Goal: Task Accomplishment & Management: Use online tool/utility

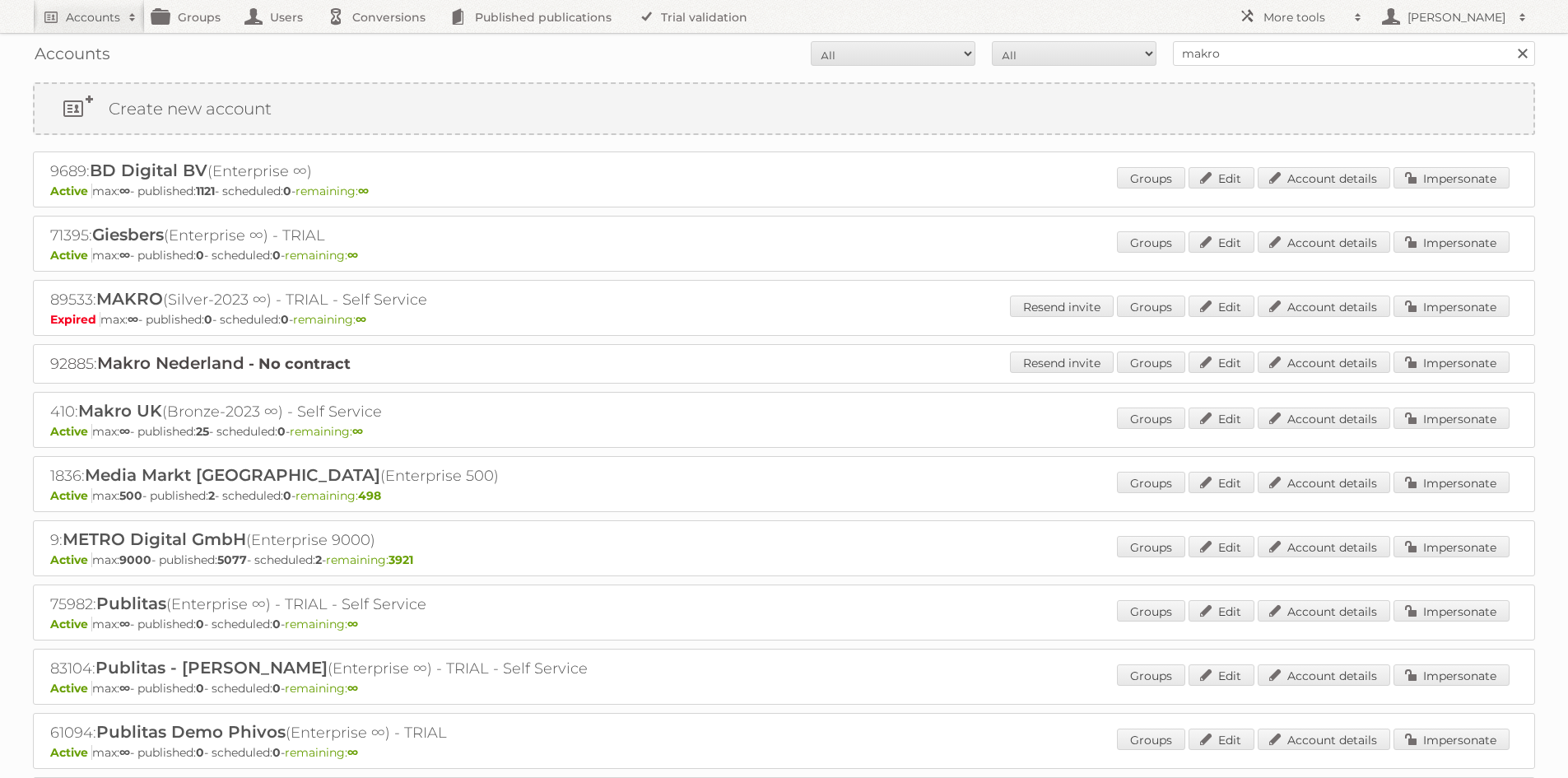
click at [1308, 46] on input "makro" at bounding box center [1354, 53] width 362 height 24
type input "kruidvat"
click at [1510, 41] on input "Search" at bounding box center [1521, 53] width 24 height 24
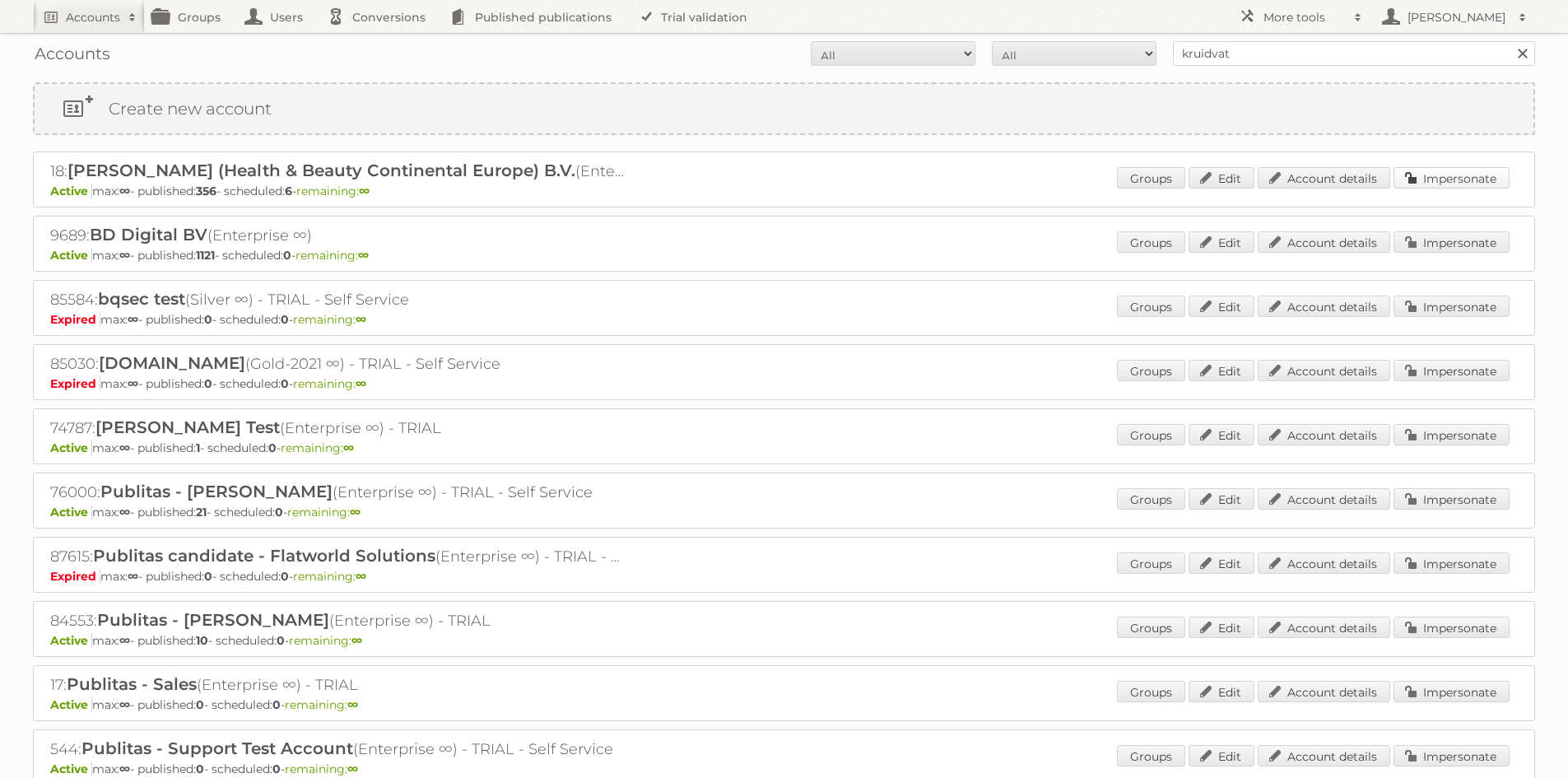
click at [1434, 183] on link "Impersonate" at bounding box center [1451, 178] width 116 height 21
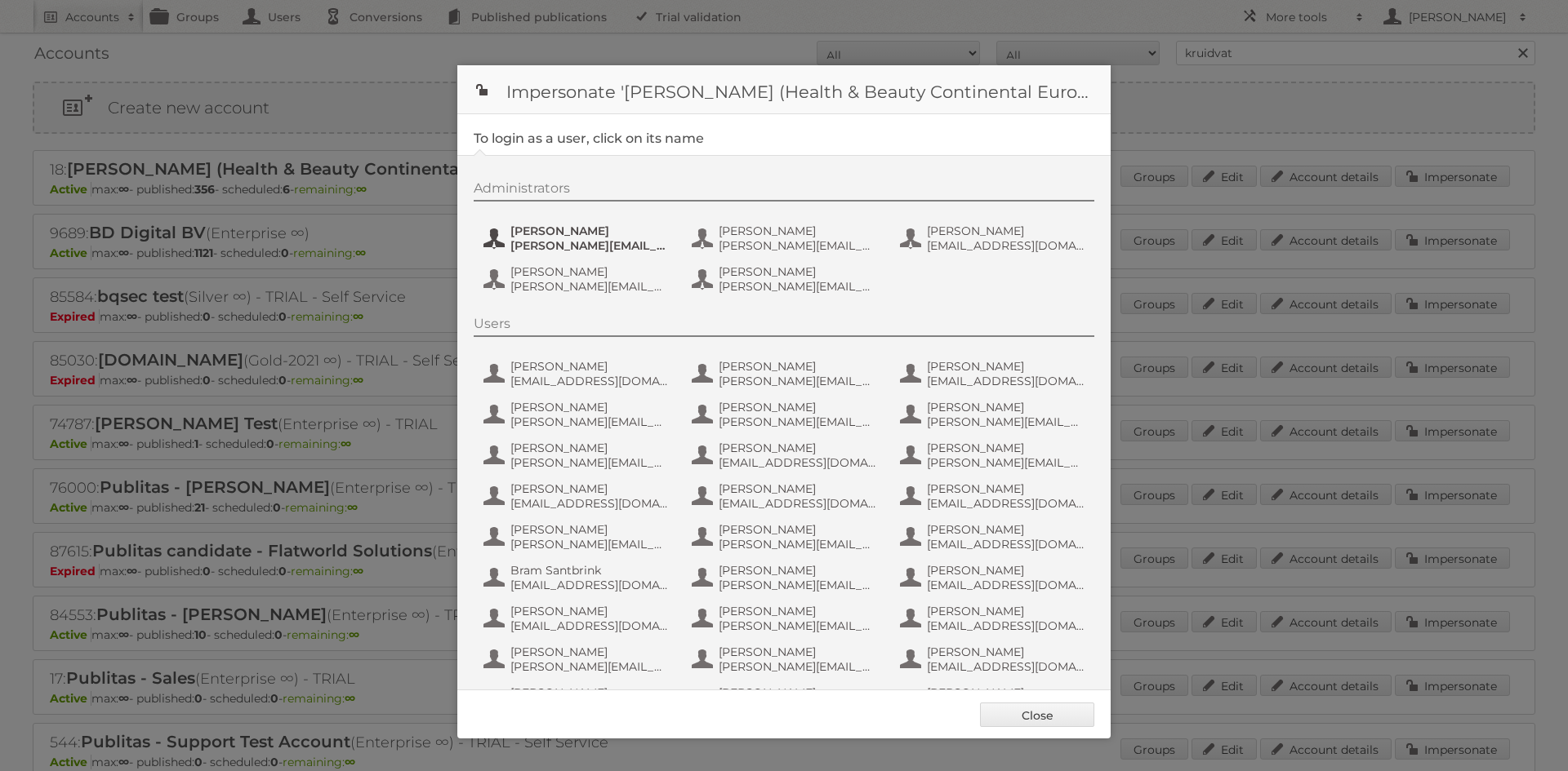
click at [535, 232] on span "[PERSON_NAME]" at bounding box center [590, 231] width 158 height 14
